Goal: Information Seeking & Learning: Learn about a topic

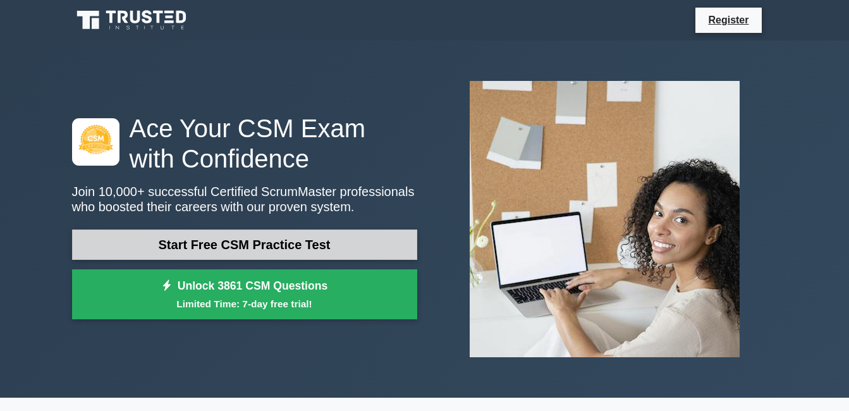
click at [242, 246] on link "Start Free CSM Practice Test" at bounding box center [244, 244] width 345 height 30
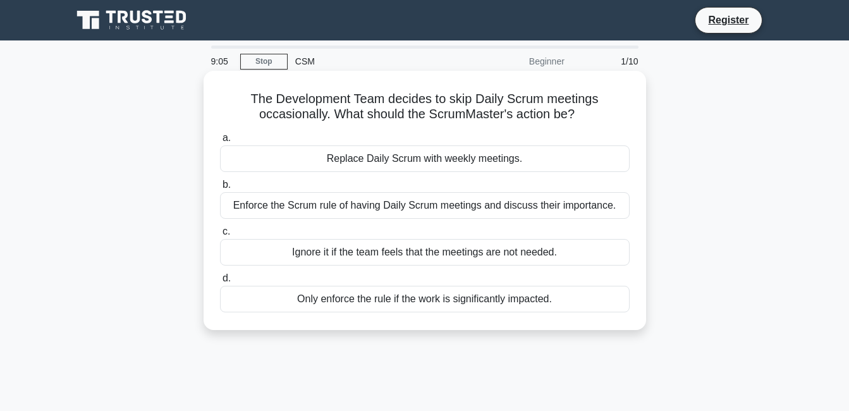
click at [418, 301] on div "Only enforce the rule if the work is significantly impacted." at bounding box center [425, 299] width 410 height 27
click at [220, 283] on input "d. Only enforce the rule if the work is significantly impacted." at bounding box center [220, 278] width 0 height 8
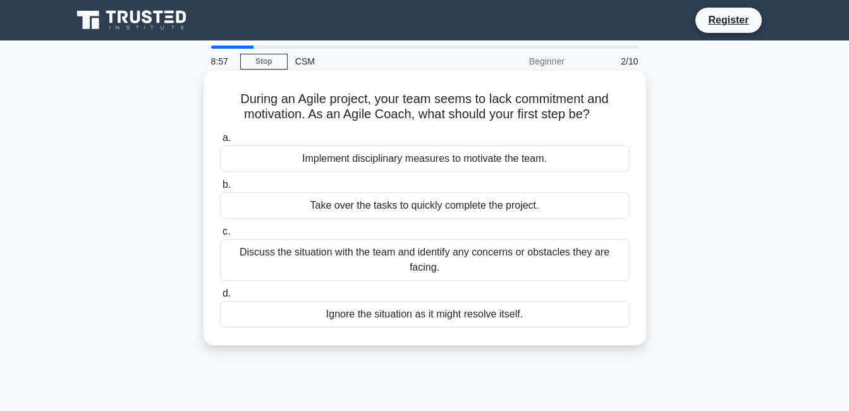
click at [406, 305] on div "Ignore the situation as it might resolve itself." at bounding box center [425, 314] width 410 height 27
click at [492, 301] on div "Ignore the situation as it might resolve itself." at bounding box center [425, 314] width 410 height 27
click at [220, 298] on input "d. Ignore the situation as it might resolve itself." at bounding box center [220, 293] width 0 height 8
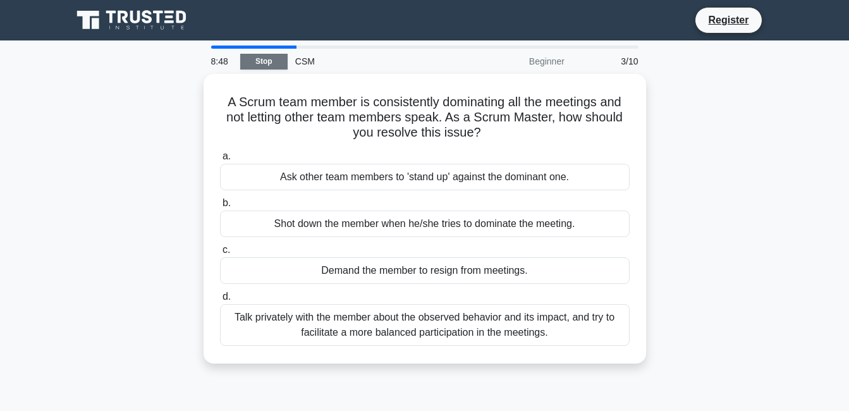
click at [272, 61] on link "Stop" at bounding box center [263, 62] width 47 height 16
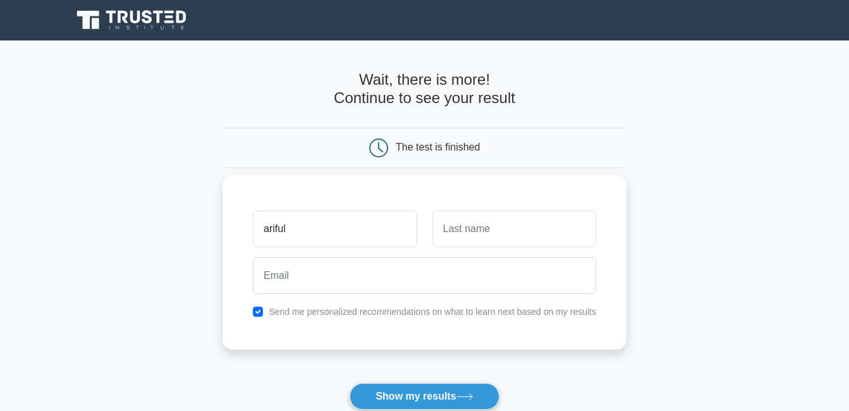
type input "ariful"
type input "haque"
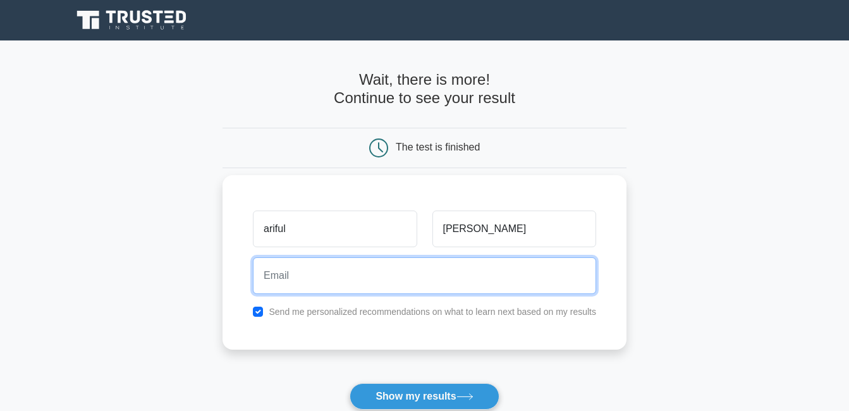
click at [395, 277] on input "email" at bounding box center [424, 275] width 343 height 37
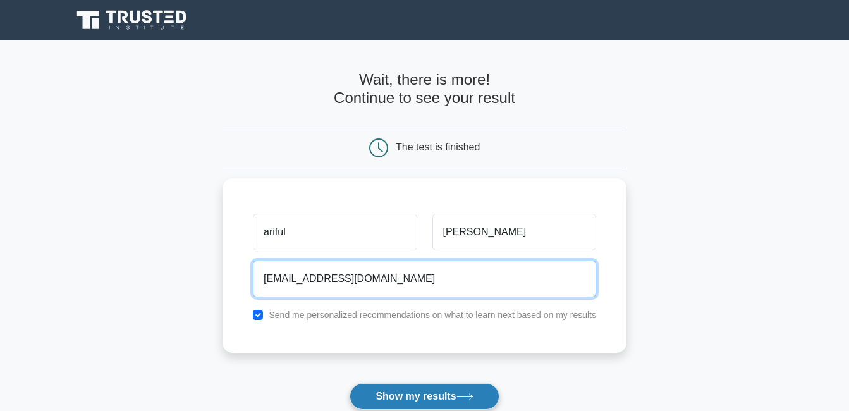
type input "arifmship@gmail.com"
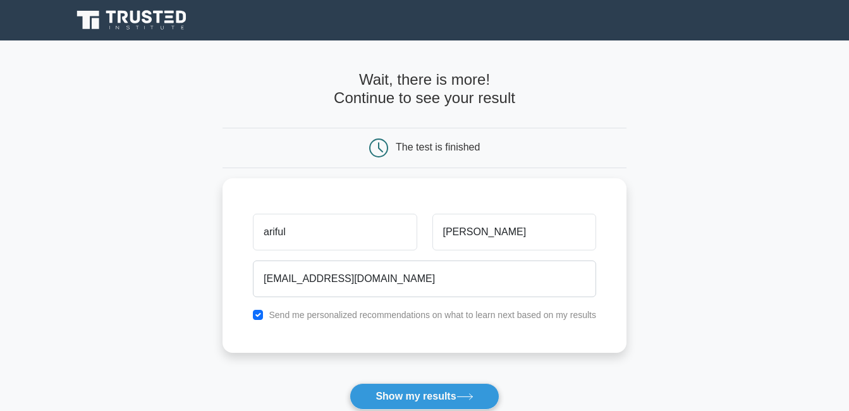
click at [465, 397] on icon at bounding box center [464, 396] width 17 height 7
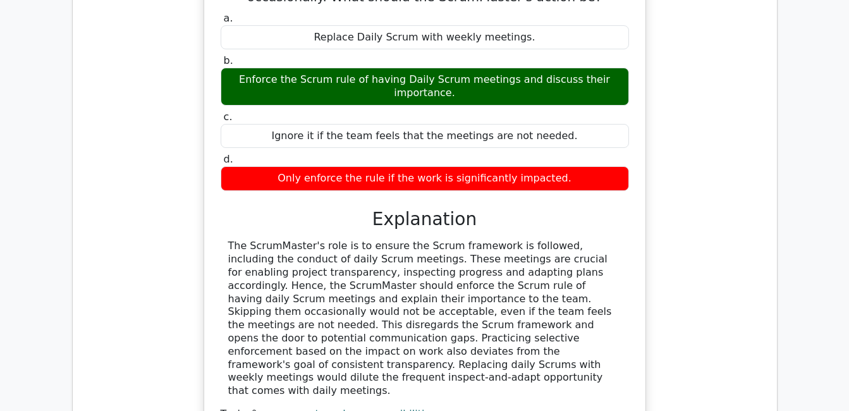
scroll to position [948, 0]
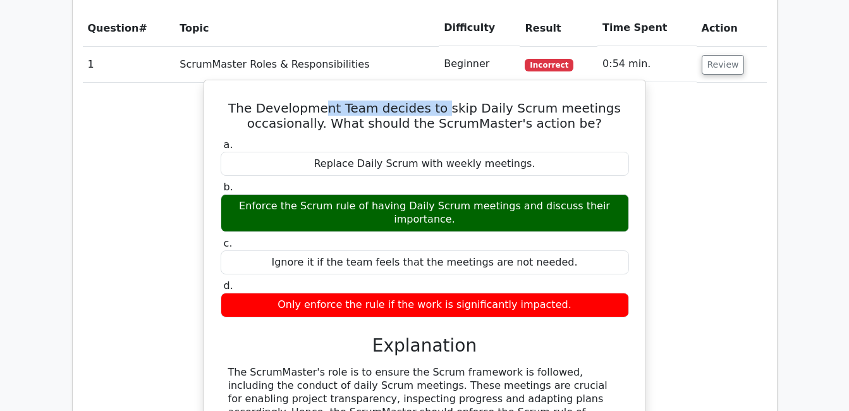
drag, startPoint x: 453, startPoint y: 63, endPoint x: 334, endPoint y: 64, distance: 118.8
click at [334, 100] on h5 "The Development Team decides to skip Daily Scrum meetings occasionally. What sh…" at bounding box center [424, 115] width 411 height 30
